Goal: Transaction & Acquisition: Purchase product/service

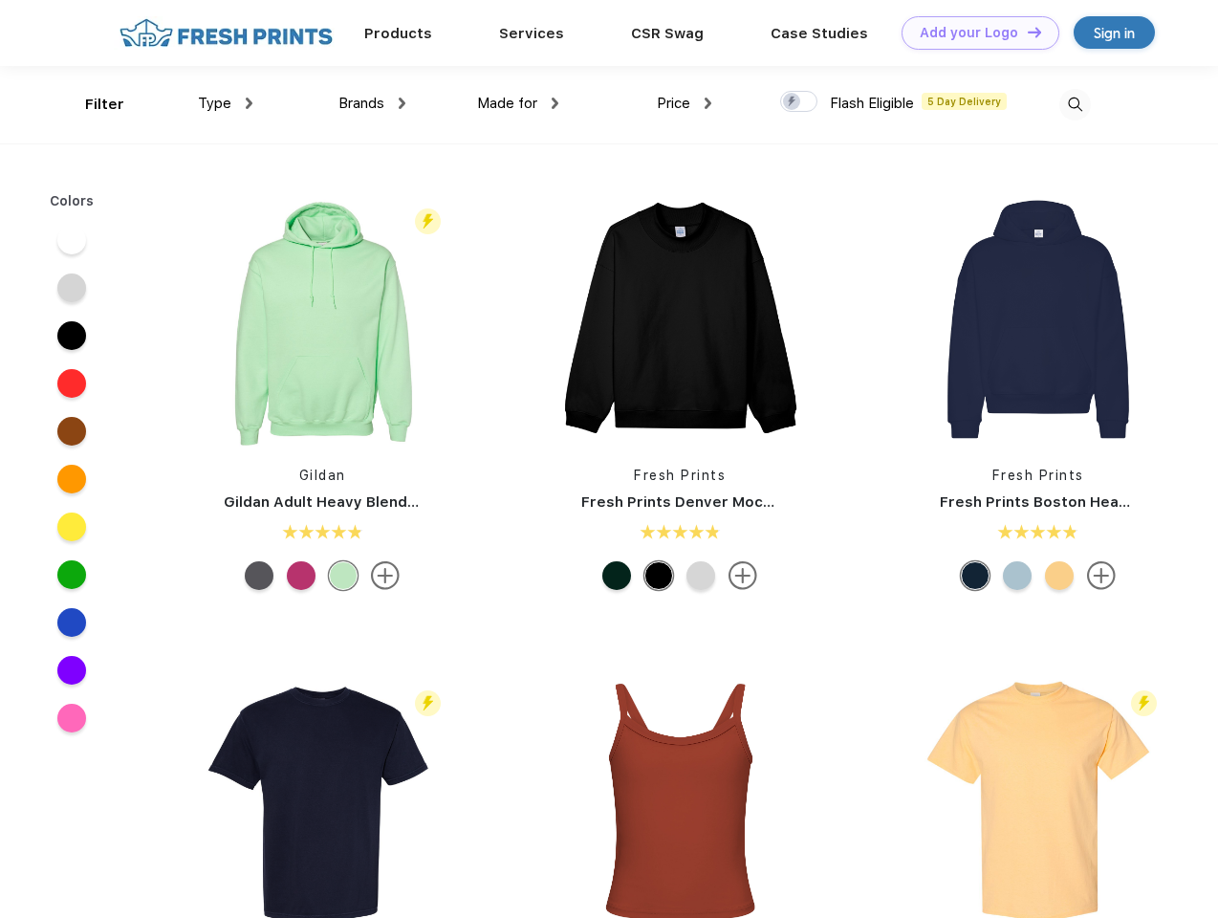
click at [974, 33] on link "Add your Logo Design Tool" at bounding box center [981, 32] width 158 height 33
click at [0, 0] on div "Design Tool" at bounding box center [0, 0] width 0 height 0
click at [1026, 32] on link "Add your Logo Design Tool" at bounding box center [981, 32] width 158 height 33
click at [92, 104] on div "Filter" at bounding box center [104, 105] width 39 height 22
click at [226, 103] on span "Type" at bounding box center [214, 103] width 33 height 17
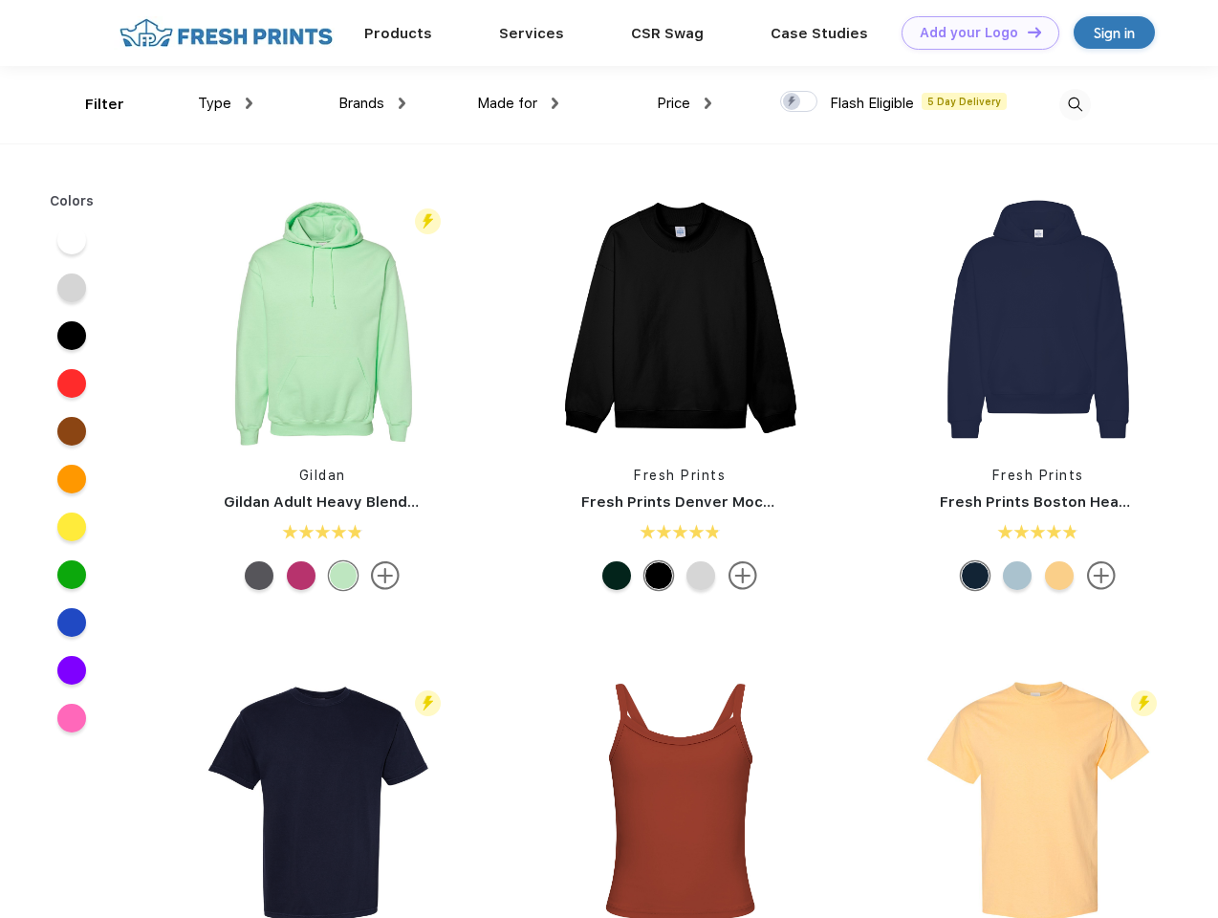
click at [372, 103] on span "Brands" at bounding box center [362, 103] width 46 height 17
click at [518, 103] on span "Made for" at bounding box center [507, 103] width 60 height 17
click at [685, 103] on span "Price" at bounding box center [673, 103] width 33 height 17
click at [800, 102] on div at bounding box center [798, 101] width 37 height 21
click at [793, 102] on input "checkbox" at bounding box center [786, 96] width 12 height 12
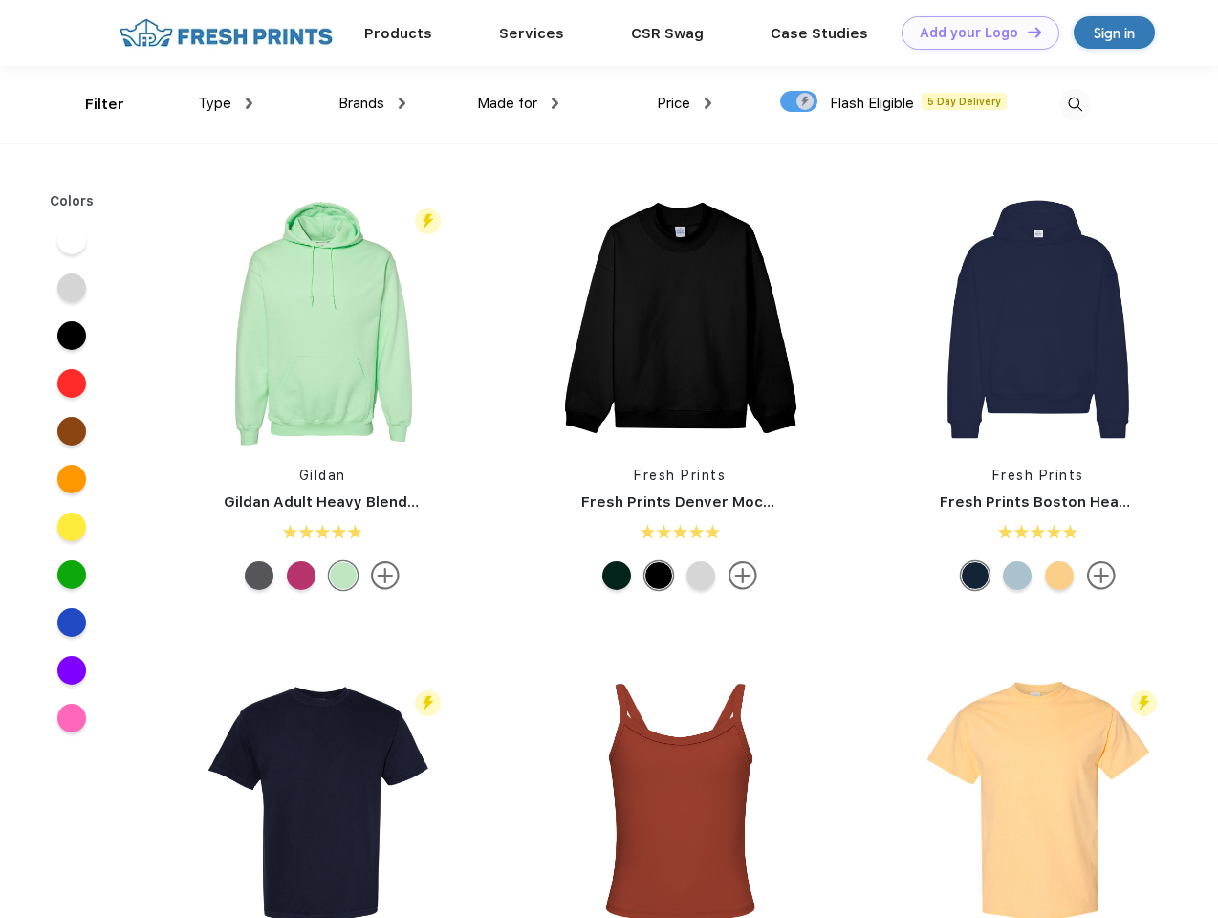
click at [1075, 104] on img at bounding box center [1076, 105] width 32 height 32
